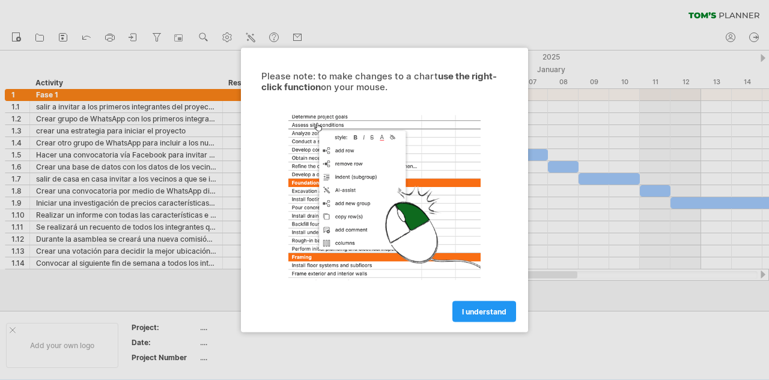
drag, startPoint x: 254, startPoint y: 118, endPoint x: 257, endPoint y: 132, distance: 13.6
click at [257, 132] on div at bounding box center [384, 198] width 270 height 186
click at [478, 312] on span "I understand" at bounding box center [484, 311] width 44 height 9
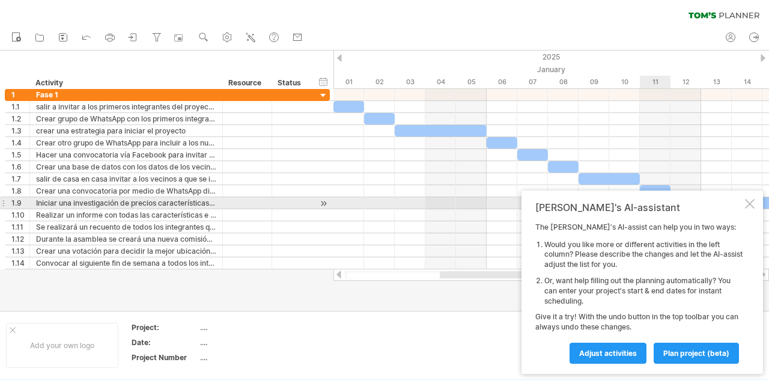
click at [751, 202] on div at bounding box center [750, 204] width 10 height 10
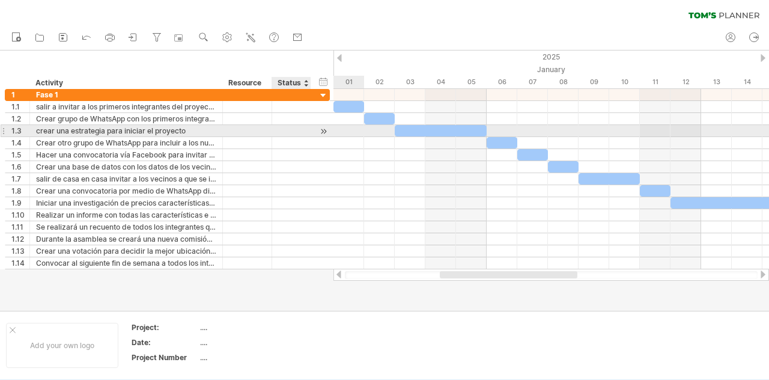
click at [322, 129] on div at bounding box center [323, 131] width 11 height 13
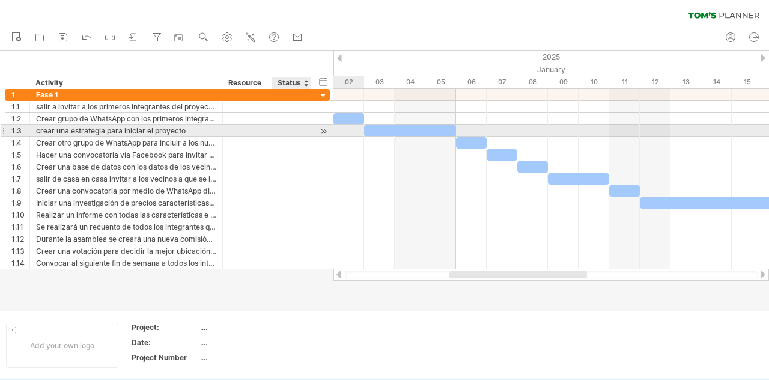
click at [322, 129] on div at bounding box center [323, 131] width 11 height 13
click at [323, 132] on div at bounding box center [323, 131] width 11 height 13
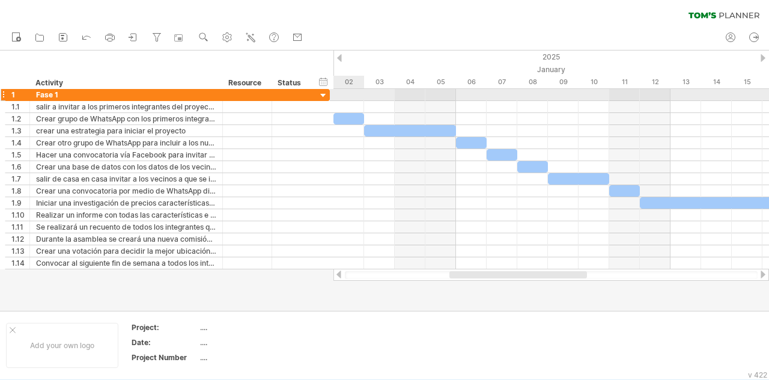
click at [323, 94] on div at bounding box center [323, 95] width 11 height 11
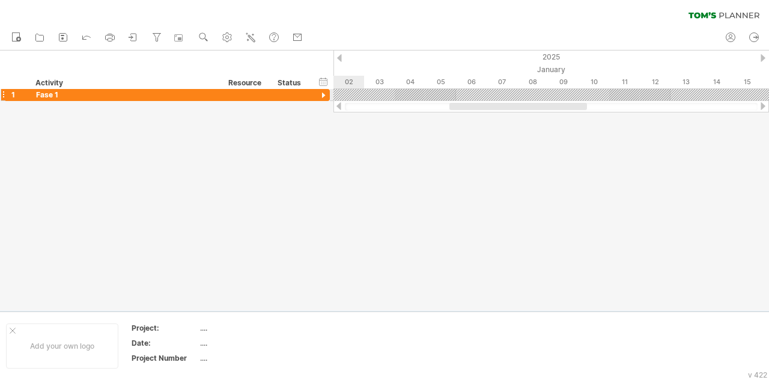
click at [323, 94] on div at bounding box center [323, 95] width 11 height 11
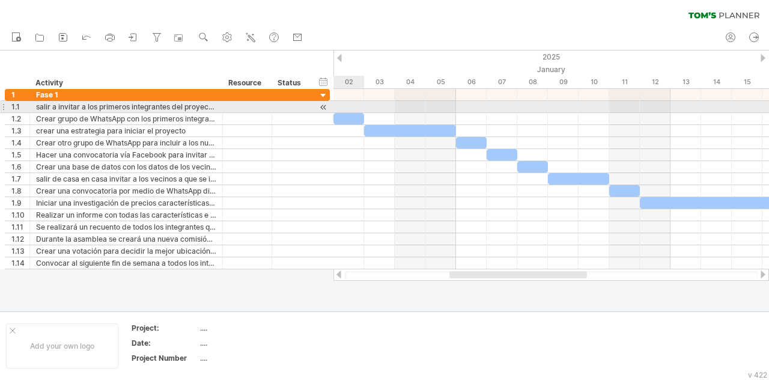
click at [325, 105] on div at bounding box center [323, 107] width 11 height 13
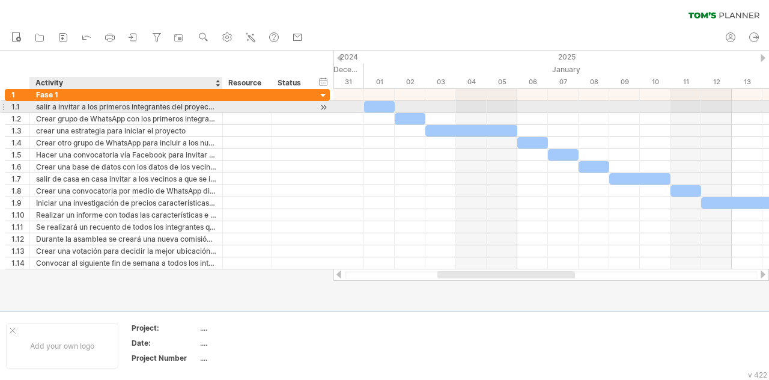
click at [219, 109] on div at bounding box center [221, 107] width 6 height 12
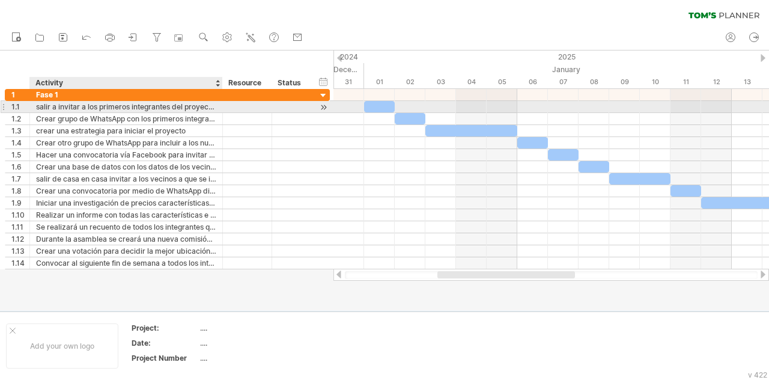
click at [219, 109] on div at bounding box center [221, 107] width 6 height 12
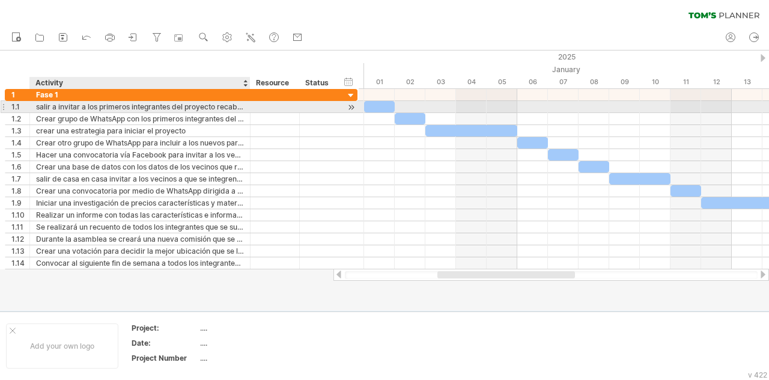
drag, startPoint x: 219, startPoint y: 109, endPoint x: 246, endPoint y: 111, distance: 27.7
click at [246, 111] on div at bounding box center [249, 107] width 6 height 12
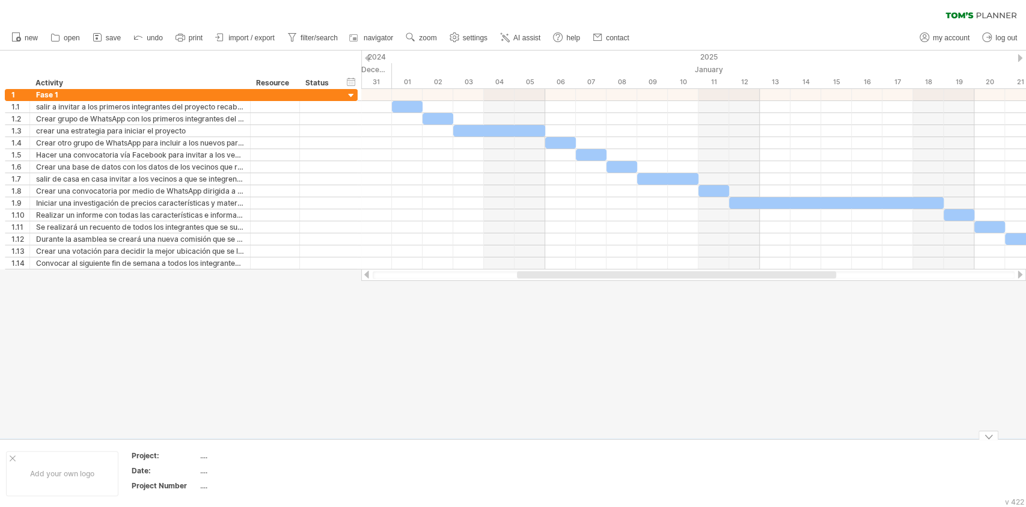
drag, startPoint x: 701, startPoint y: 1, endPoint x: 598, endPoint y: 473, distance: 483.9
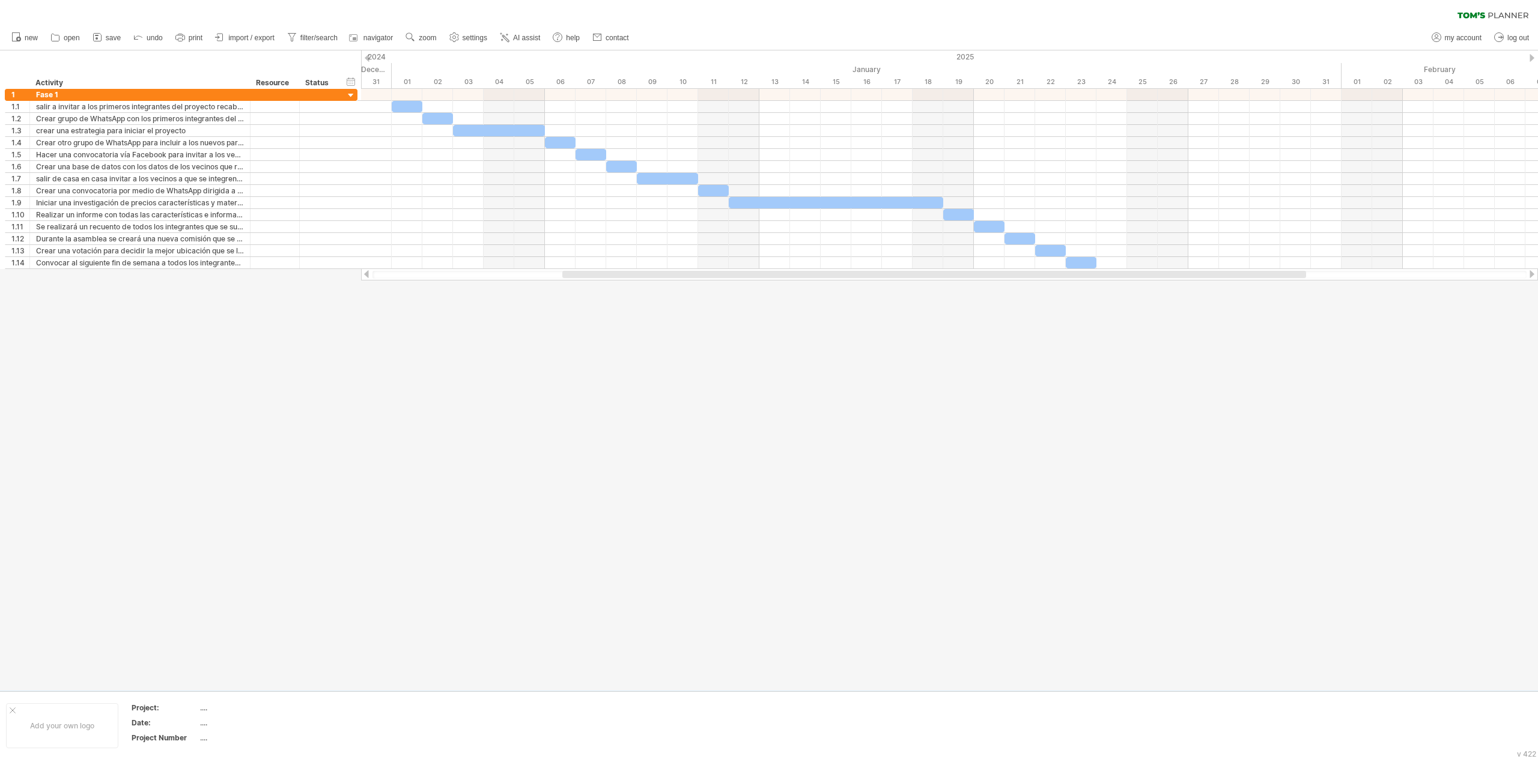
drag, startPoint x: 969, startPoint y: 0, endPoint x: 896, endPoint y: 673, distance: 676.8
click at [769, 379] on div at bounding box center [769, 370] width 1538 height 641
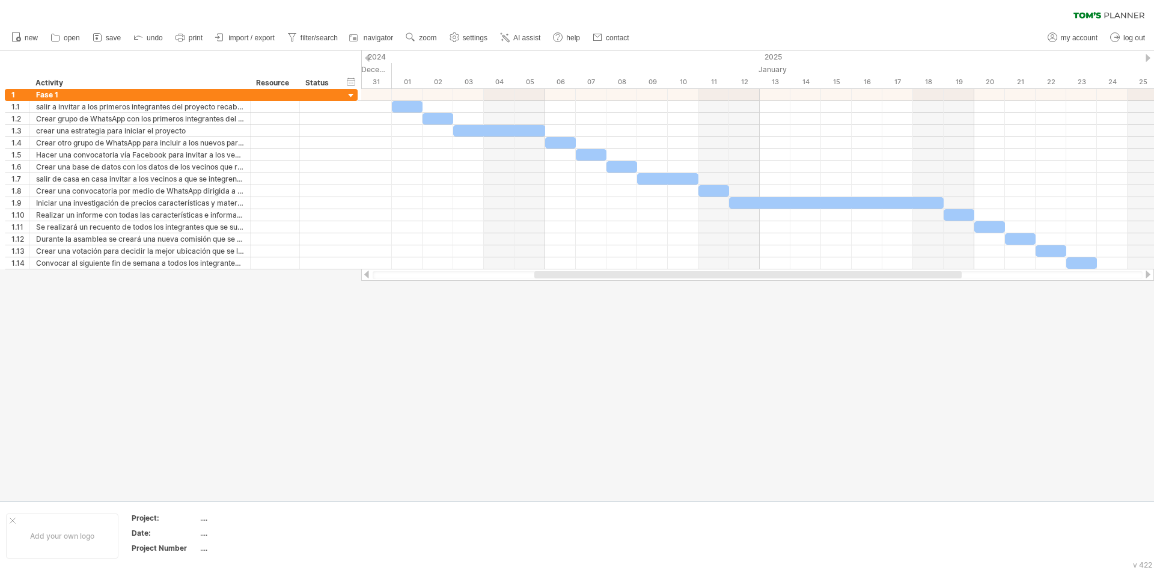
drag, startPoint x: 1442, startPoint y: 2, endPoint x: 341, endPoint y: 505, distance: 1210.2
click at [341, 379] on div "Add your own logo Project: .... Date: .... Project Number ...." at bounding box center [577, 535] width 1154 height 68
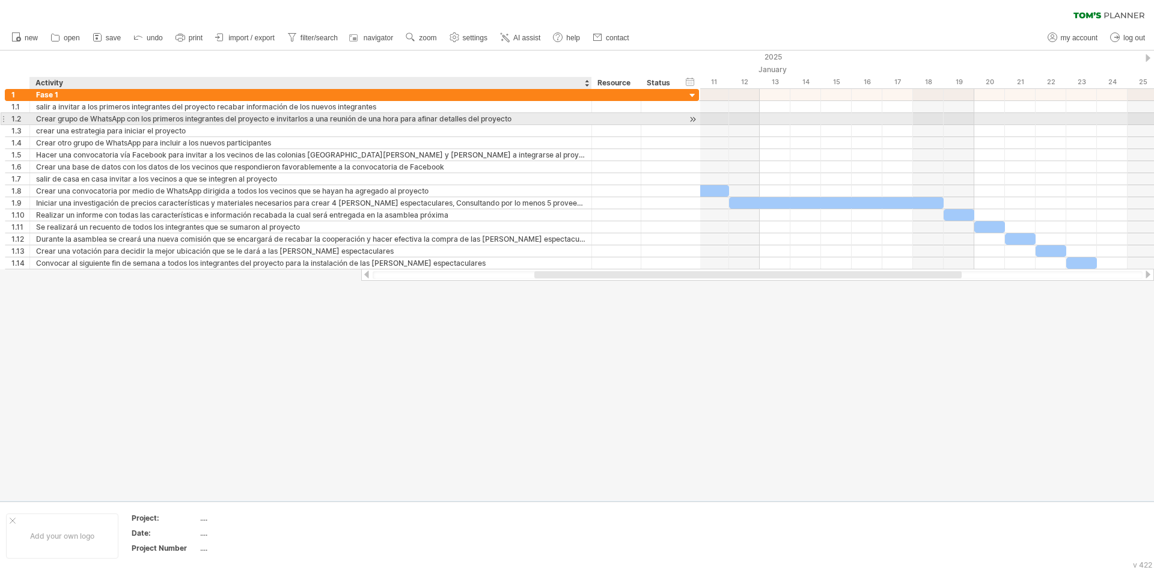
drag, startPoint x: 248, startPoint y: 123, endPoint x: 588, endPoint y: 285, distance: 377.3
click at [588, 285] on div "Trying to reach [DOMAIN_NAME] Connected again... 0% clear filter new 1" at bounding box center [577, 285] width 1154 height 570
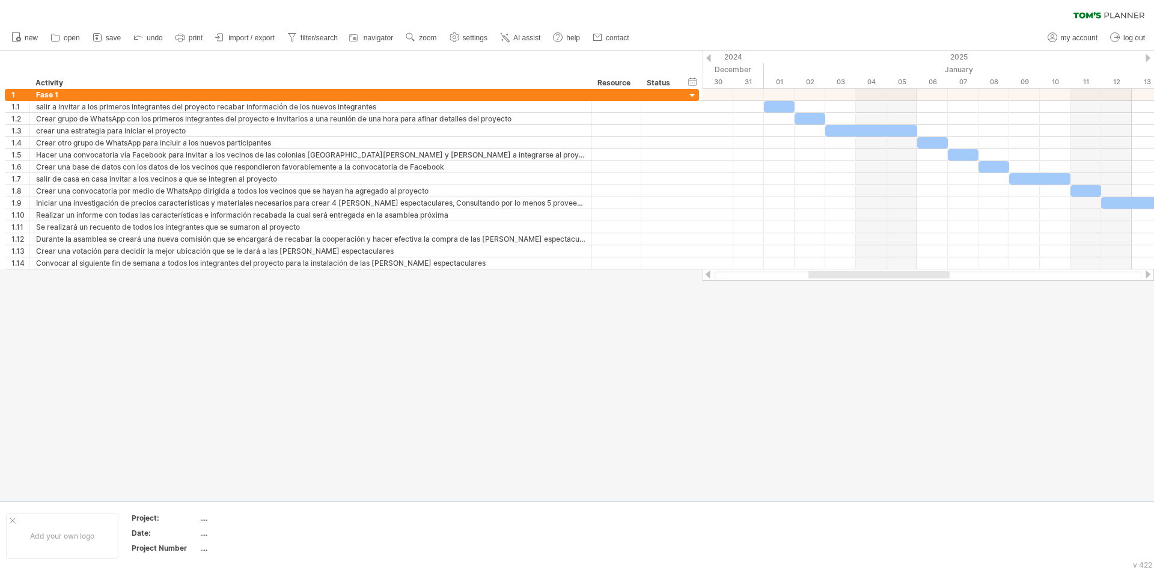
click at [769, 379] on div at bounding box center [577, 275] width 1154 height 450
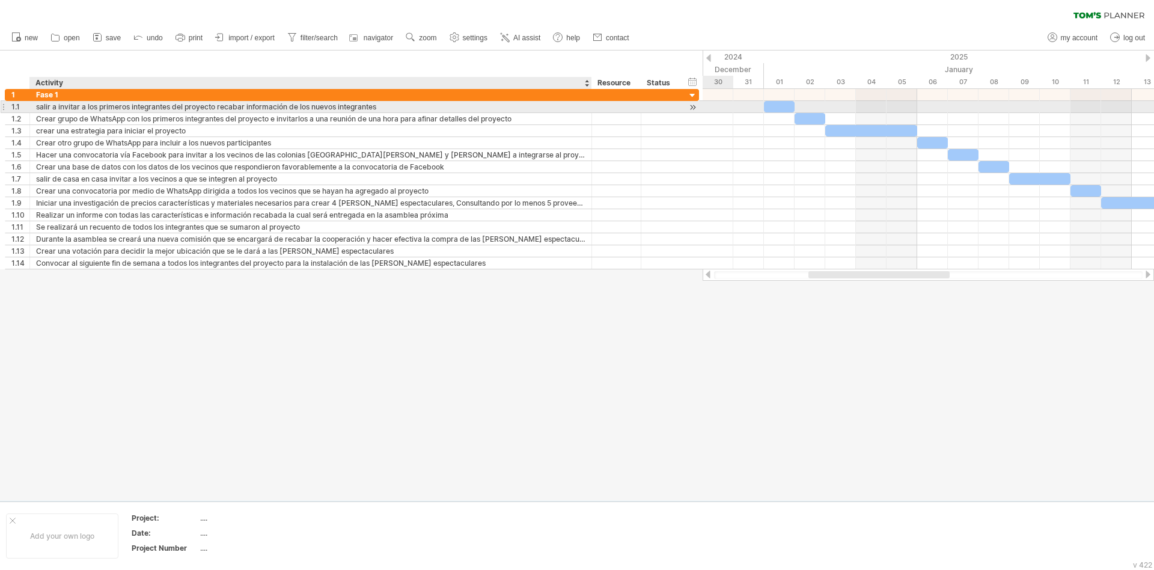
click at [218, 109] on div "salir a invitar a los primeros integrantes del proyecto recabar información de …" at bounding box center [310, 106] width 549 height 11
type input "**********"
click at [217, 105] on div "salir a invitar a los primeros integrantes del proyectorecabar información de l…" at bounding box center [310, 106] width 549 height 11
type input "**********"
